Goal: Use online tool/utility: Use online tool/utility

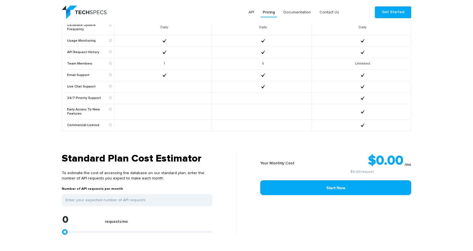
scroll to position [391, 0]
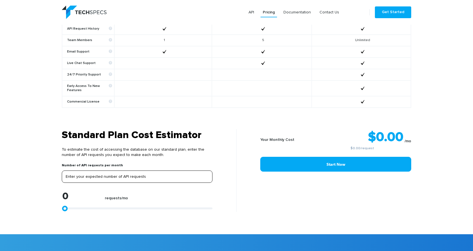
click at [74, 173] on input "tel" at bounding box center [137, 176] width 151 height 12
type input "5"
type input "50"
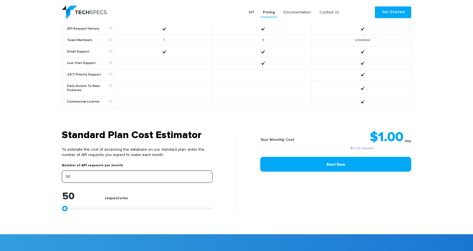
type input "500"
type input "5000"
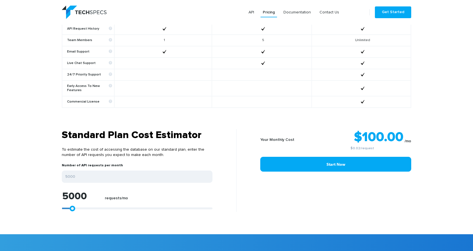
type input "6103"
type input "5918"
type input "5732"
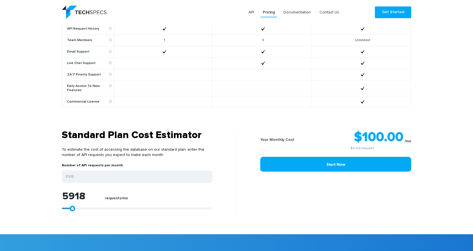
type input "5732"
type input "5546"
type input "5361"
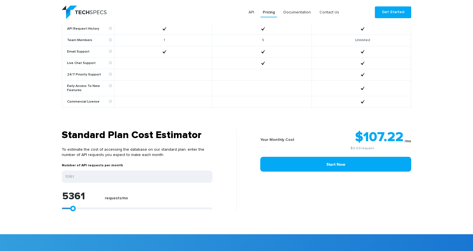
type input "5175"
type input "4990"
type input "4804"
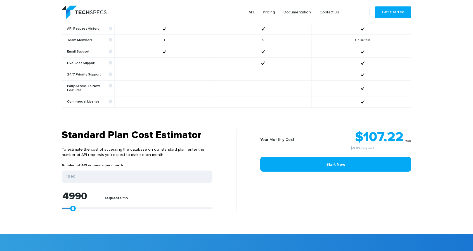
type input "4804"
type input "4619"
type input "4433"
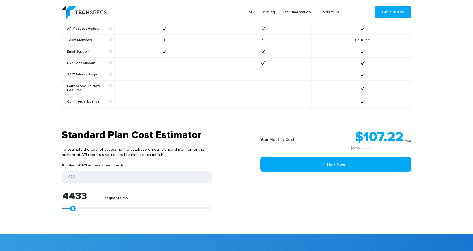
type input "4248"
type input "4062"
type input "3877"
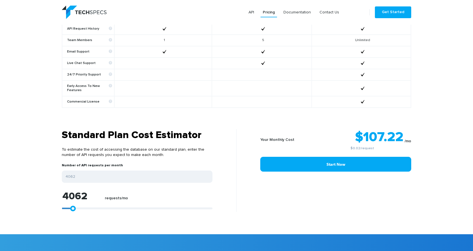
type input "3877"
type input "3691"
type input "3506"
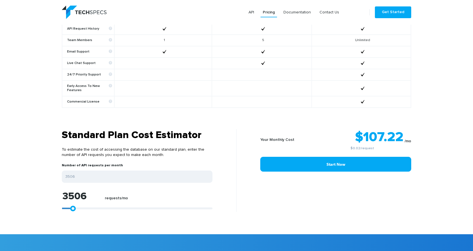
type input "3320"
type input "3135"
type input "2949"
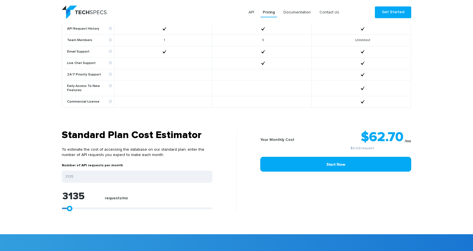
type input "2949"
type input "2764"
type input "2578"
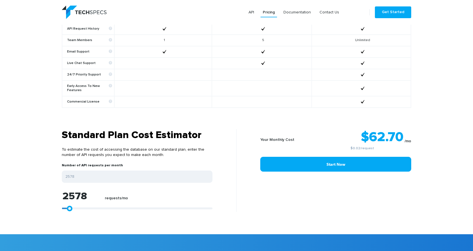
type input "2393"
type input "2207"
type input "2021"
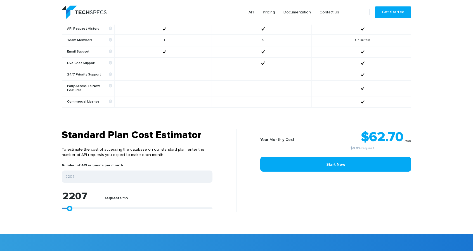
type input "2021"
type input "1836"
type input "1650"
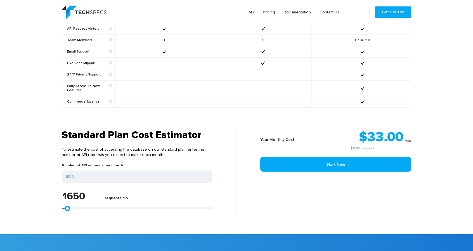
drag, startPoint x: 72, startPoint y: 204, endPoint x: 75, endPoint y: 198, distance: 6.5
click at [65, 207] on section "Standard Plan Cost Estimator To estimate the cost of accessing the database on …" at bounding box center [236, 181] width 473 height 105
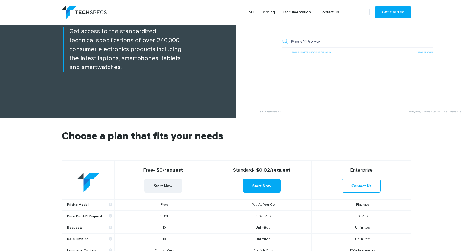
scroll to position [0, 0]
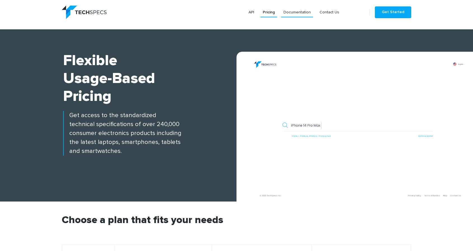
click at [304, 16] on link "Documentation" at bounding box center [297, 12] width 32 height 10
